Goal: Check status: Check status

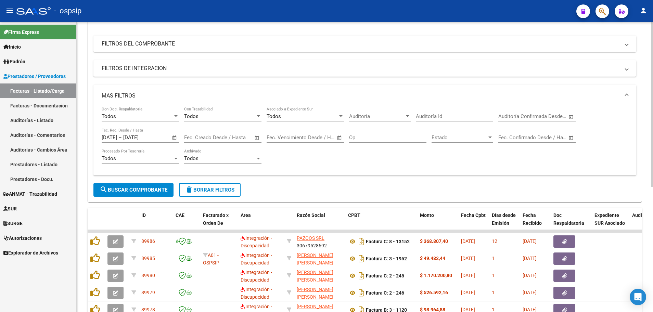
scroll to position [117, 0]
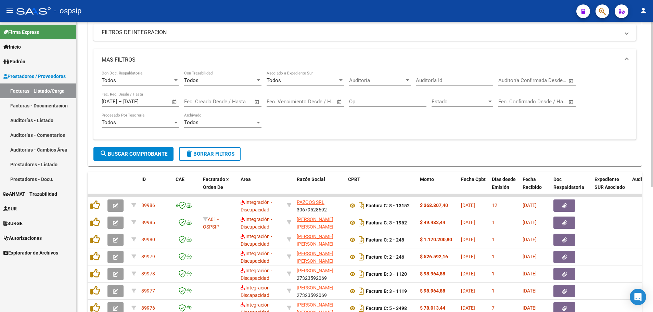
click at [173, 102] on span "Open calendar" at bounding box center [174, 102] width 16 height 16
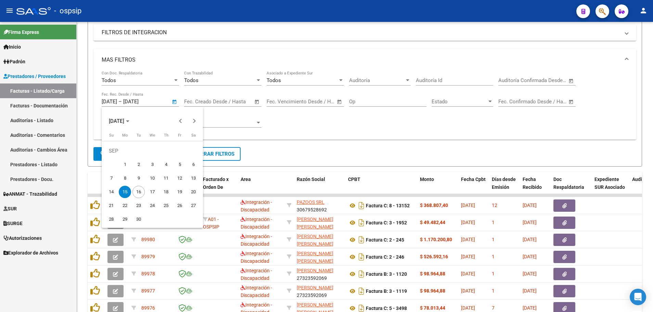
click at [143, 191] on span "16" at bounding box center [138, 192] width 12 height 12
type input "[DATE]"
click at [143, 191] on span "16" at bounding box center [138, 192] width 12 height 12
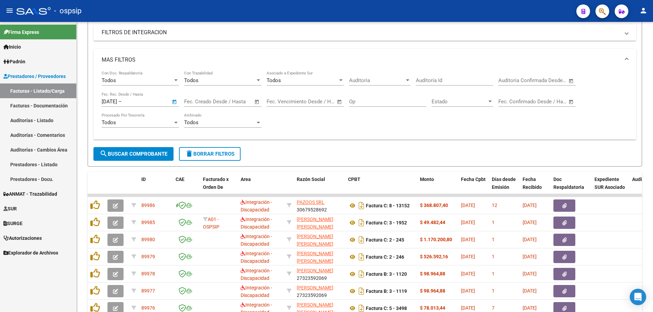
type input "[DATE]"
click at [143, 155] on span "search Buscar Comprobante" at bounding box center [134, 154] width 68 height 6
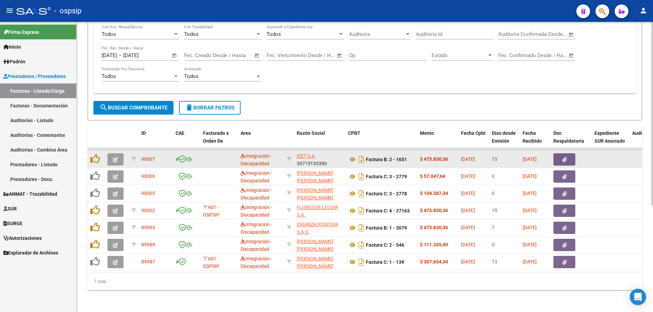
scroll to position [168, 0]
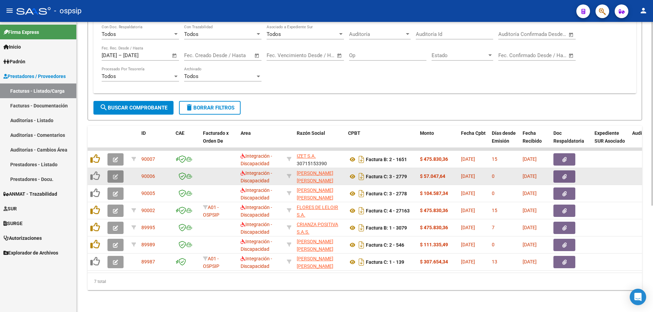
click at [109, 171] on button "button" at bounding box center [115, 176] width 16 height 12
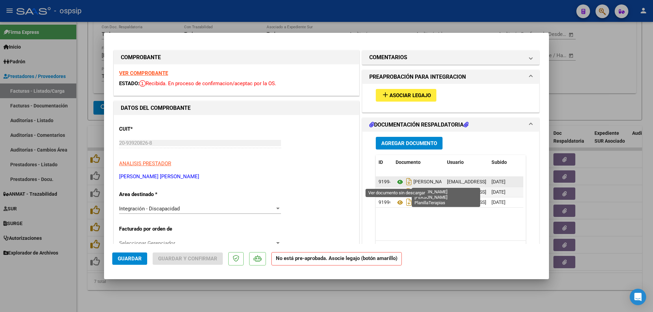
click at [396, 183] on icon at bounding box center [400, 182] width 9 height 8
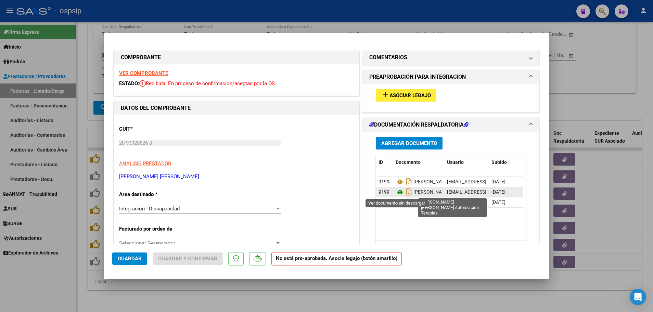
click at [396, 194] on icon at bounding box center [400, 192] width 9 height 8
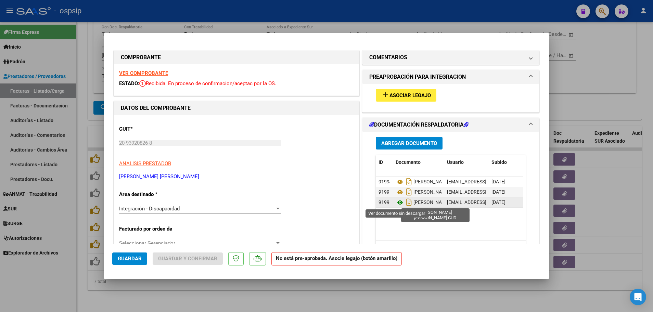
click at [396, 202] on icon at bounding box center [400, 202] width 9 height 8
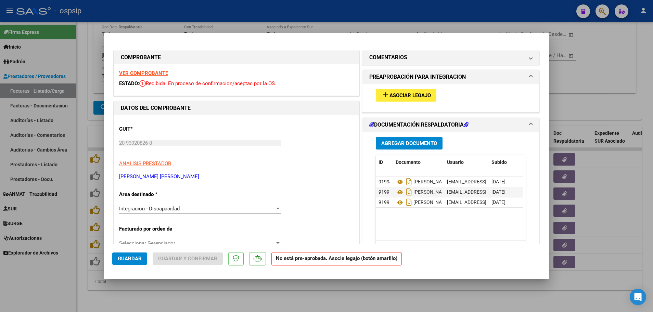
click at [141, 73] on strong "VER COMPROBANTE" at bounding box center [143, 73] width 49 height 6
click at [393, 94] on span "Asociar Legajo" at bounding box center [409, 95] width 41 height 6
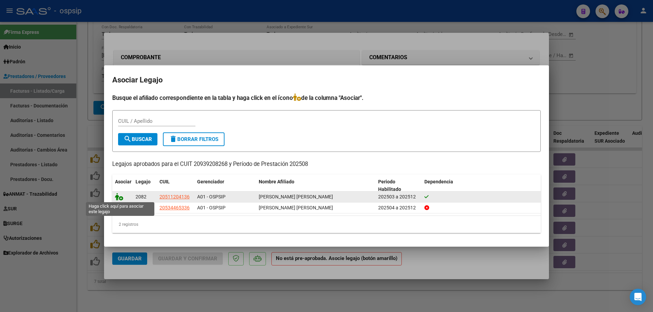
click at [121, 197] on icon at bounding box center [119, 197] width 8 height 8
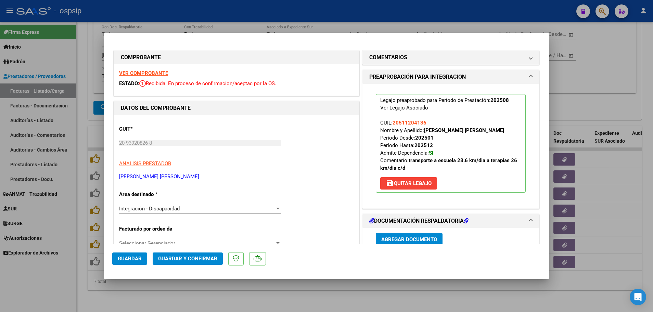
click at [127, 257] on span "Guardar" at bounding box center [130, 259] width 24 height 6
click at [81, 262] on div at bounding box center [326, 156] width 653 height 312
type input "$ 0,00"
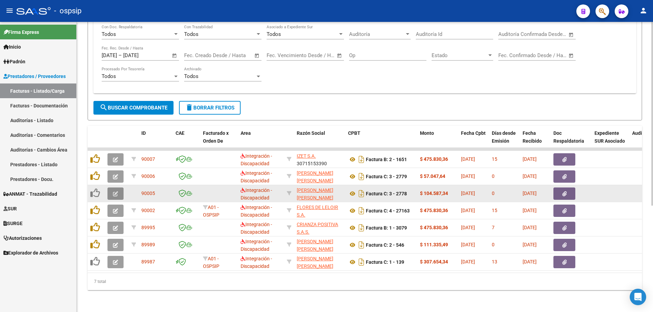
click at [111, 190] on button "button" at bounding box center [115, 193] width 16 height 12
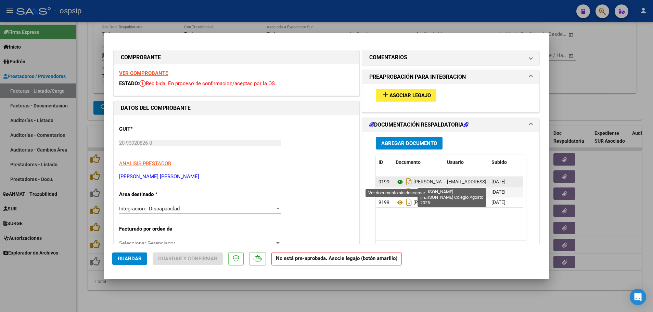
click at [398, 182] on icon at bounding box center [400, 182] width 9 height 8
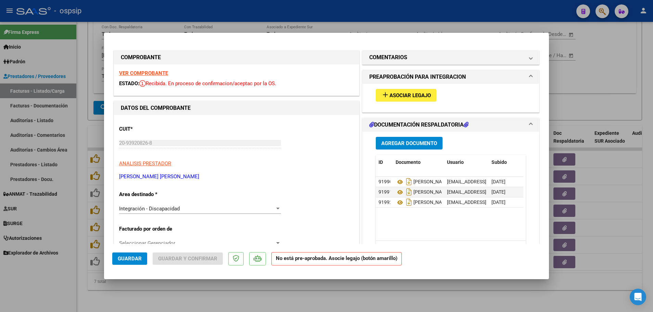
click at [148, 72] on strong "VER COMPROBANTE" at bounding box center [143, 73] width 49 height 6
click at [398, 92] on span "Asociar Legajo" at bounding box center [409, 95] width 41 height 6
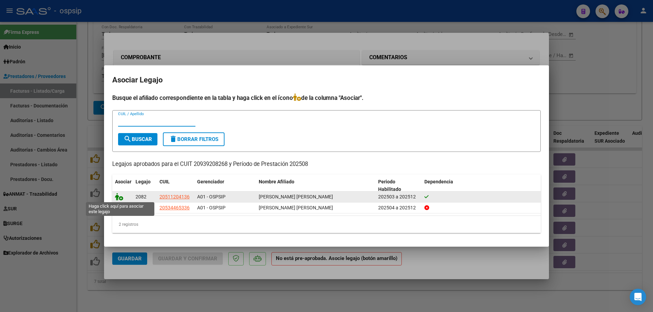
click at [120, 198] on icon at bounding box center [119, 197] width 8 height 8
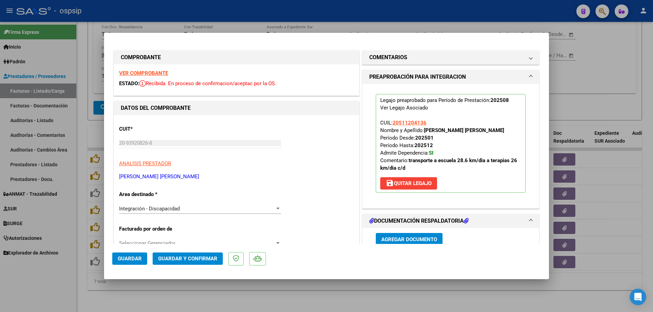
click at [126, 255] on button "Guardar" at bounding box center [129, 258] width 35 height 12
click at [81, 255] on div at bounding box center [326, 156] width 653 height 312
type input "$ 0,00"
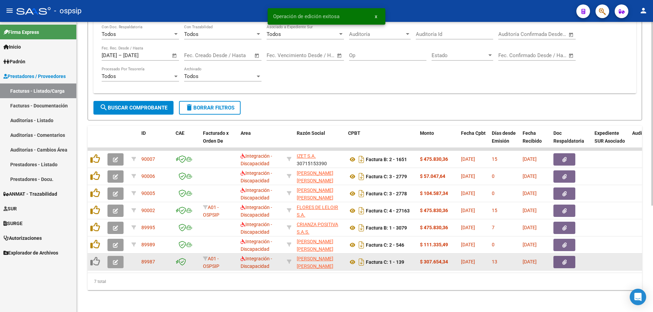
click at [112, 256] on button "button" at bounding box center [115, 262] width 16 height 12
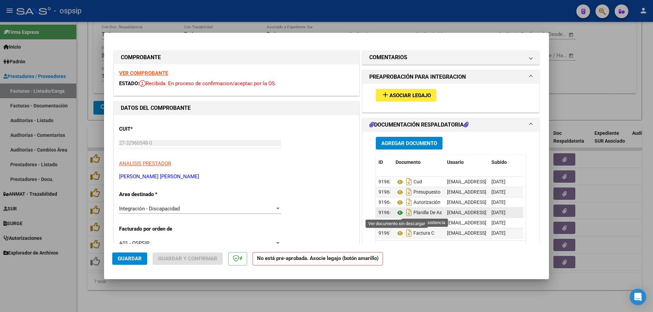
click at [396, 212] on icon at bounding box center [400, 213] width 9 height 8
click at [145, 71] on strong "VER COMPROBANTE" at bounding box center [143, 73] width 49 height 6
click at [408, 94] on span "Asociar Legajo" at bounding box center [409, 95] width 41 height 6
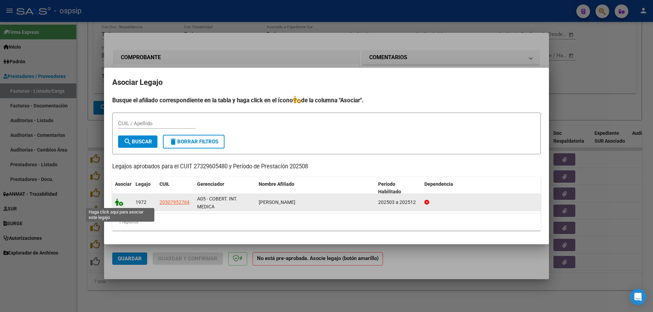
click at [121, 205] on icon at bounding box center [119, 202] width 8 height 8
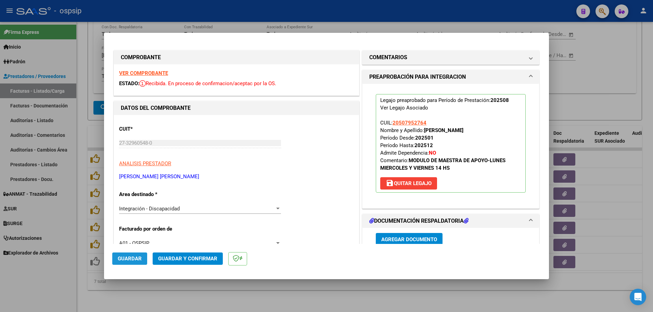
click at [126, 257] on span "Guardar" at bounding box center [130, 259] width 24 height 6
click at [78, 270] on div at bounding box center [326, 156] width 653 height 312
type input "$ 0,00"
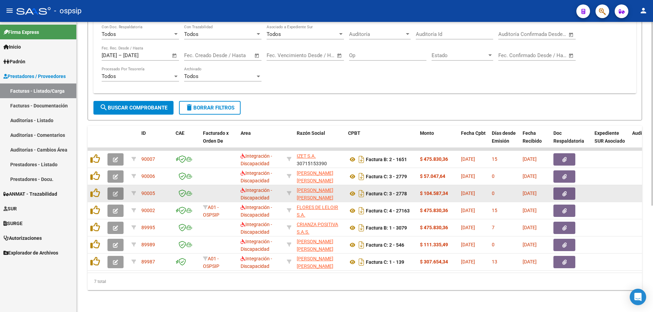
click at [115, 193] on button "button" at bounding box center [115, 193] width 16 height 12
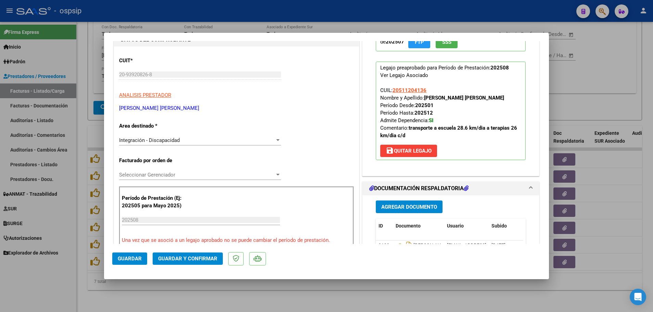
scroll to position [137, 0]
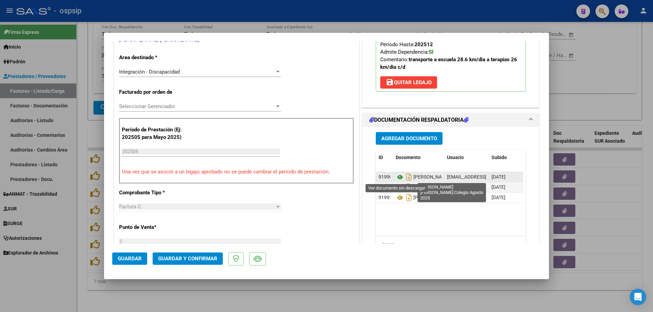
click at [398, 178] on icon at bounding box center [400, 177] width 9 height 8
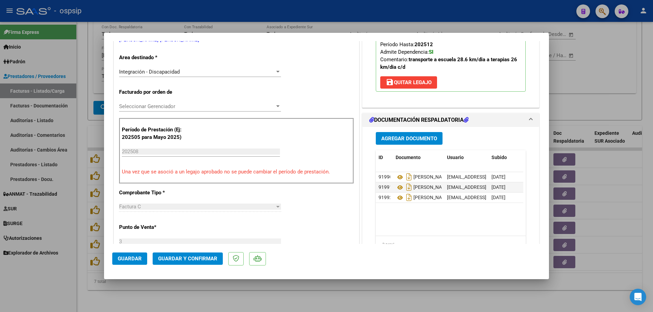
click at [77, 236] on div at bounding box center [326, 156] width 653 height 312
type input "$ 0,00"
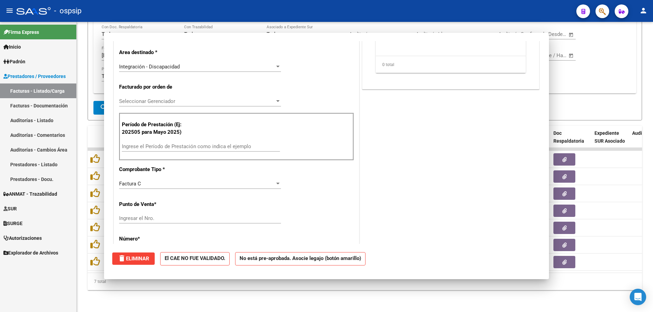
scroll to position [132, 0]
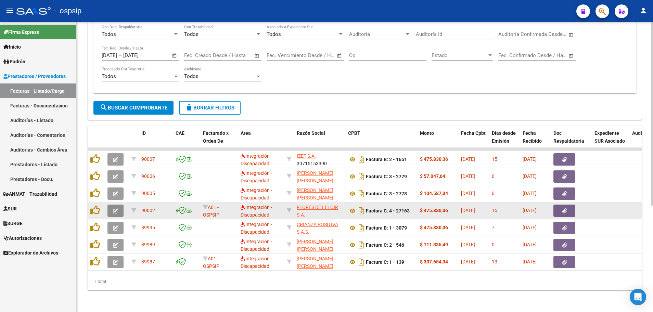
click at [111, 205] on button "button" at bounding box center [115, 211] width 16 height 12
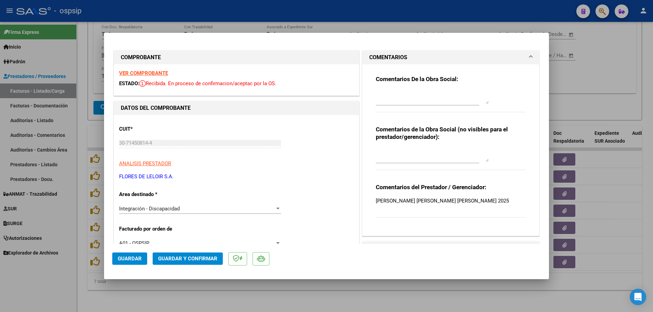
click at [155, 71] on strong "VER COMPROBANTE" at bounding box center [143, 73] width 49 height 6
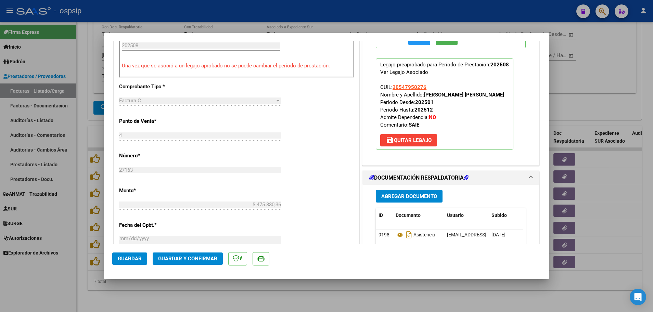
scroll to position [274, 0]
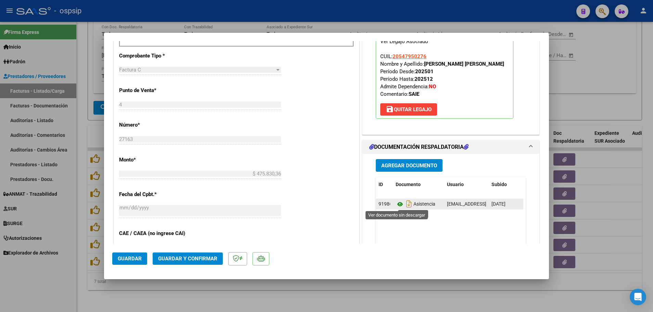
click at [397, 206] on icon at bounding box center [400, 204] width 9 height 8
click at [80, 165] on div at bounding box center [326, 156] width 653 height 312
type input "$ 0,00"
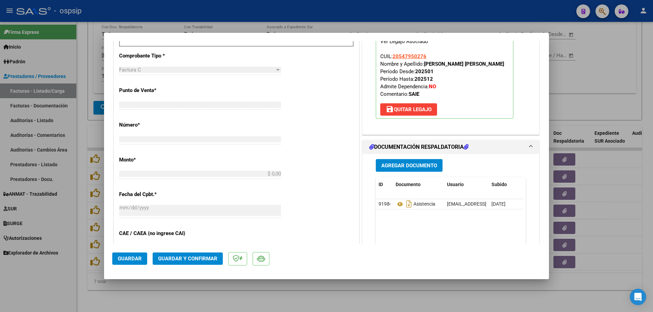
scroll to position [269, 0]
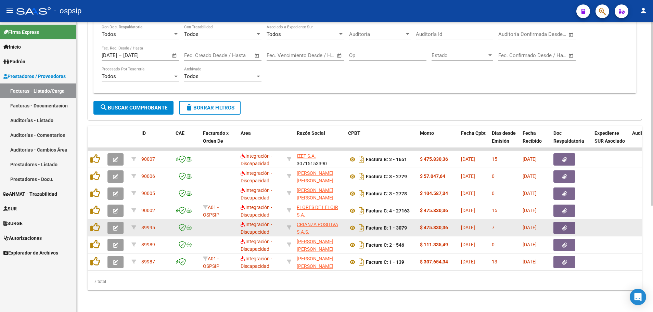
click at [121, 224] on button "button" at bounding box center [115, 228] width 16 height 12
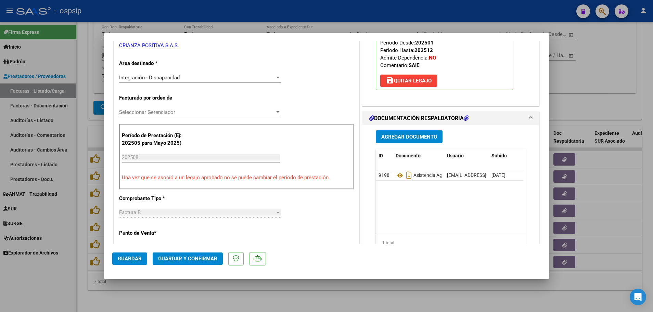
scroll to position [137, 0]
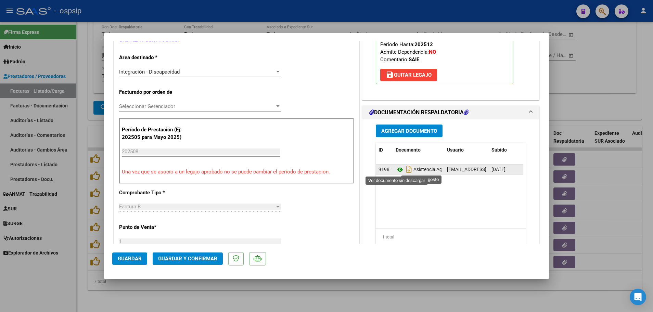
click at [396, 169] on icon at bounding box center [400, 170] width 9 height 8
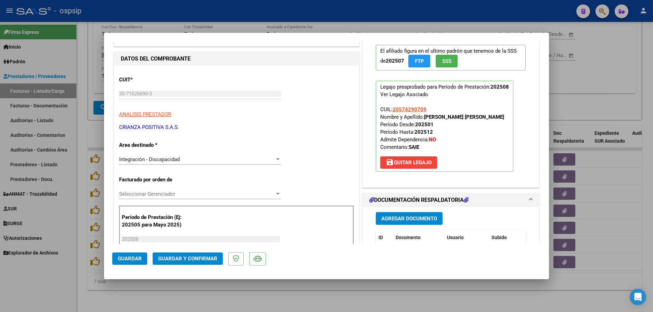
scroll to position [0, 0]
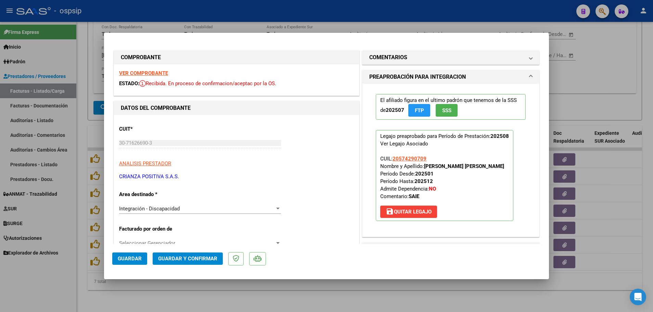
click at [154, 72] on strong "VER COMPROBANTE" at bounding box center [143, 73] width 49 height 6
click at [80, 224] on div at bounding box center [326, 156] width 653 height 312
type input "$ 0,00"
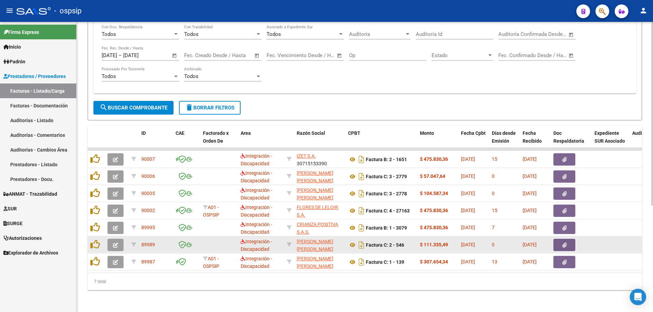
click at [108, 242] on button "button" at bounding box center [115, 245] width 16 height 12
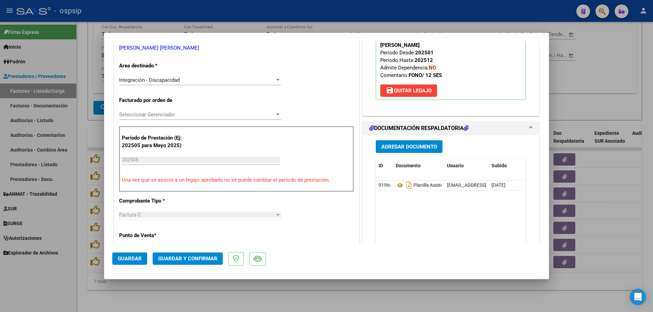
scroll to position [137, 0]
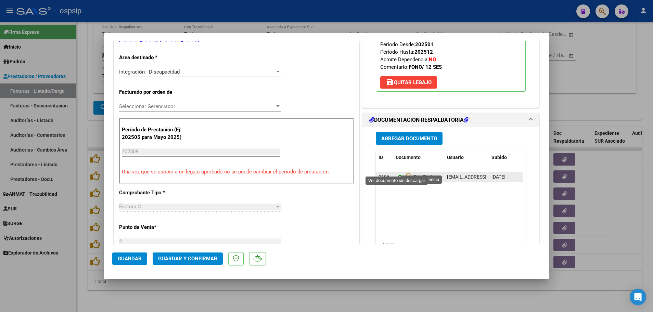
click at [396, 173] on icon at bounding box center [400, 177] width 9 height 8
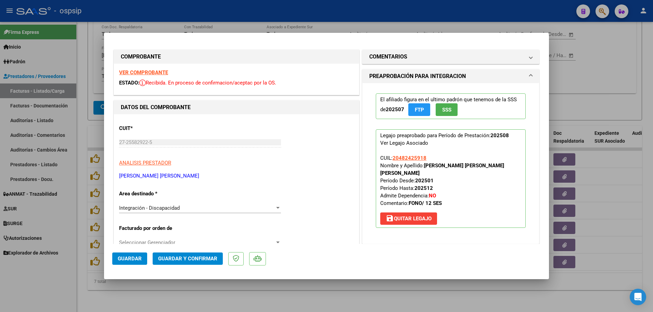
scroll to position [0, 0]
click at [143, 71] on strong "VER COMPROBANTE" at bounding box center [143, 73] width 49 height 6
click at [79, 204] on div at bounding box center [326, 156] width 653 height 312
type input "$ 0,00"
